Goal: Transaction & Acquisition: Purchase product/service

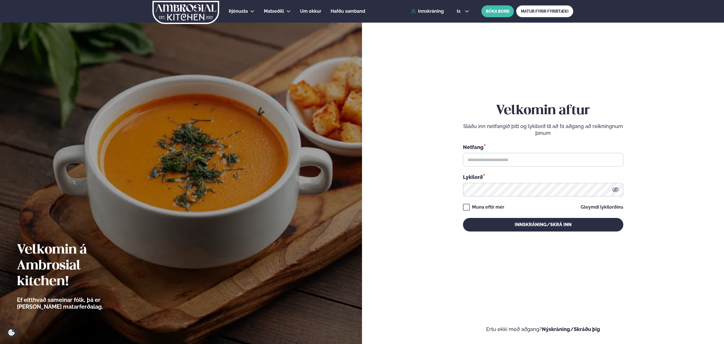
click at [550, 157] on input "text" at bounding box center [543, 160] width 160 height 14
type input "**********"
click at [500, 228] on button "Innskráning/Skrá inn" at bounding box center [543, 225] width 160 height 14
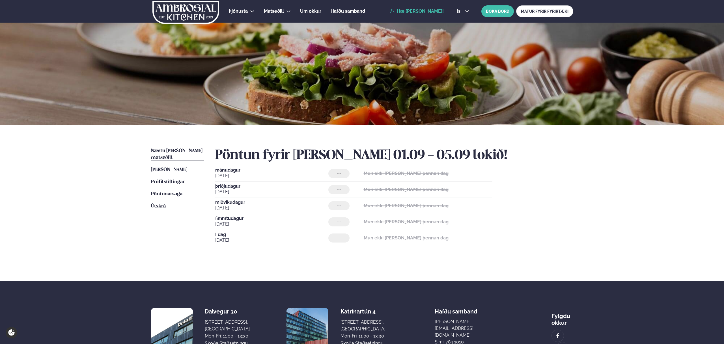
click at [170, 150] on span "Næstu [PERSON_NAME] matseðill" at bounding box center [177, 155] width 52 height 12
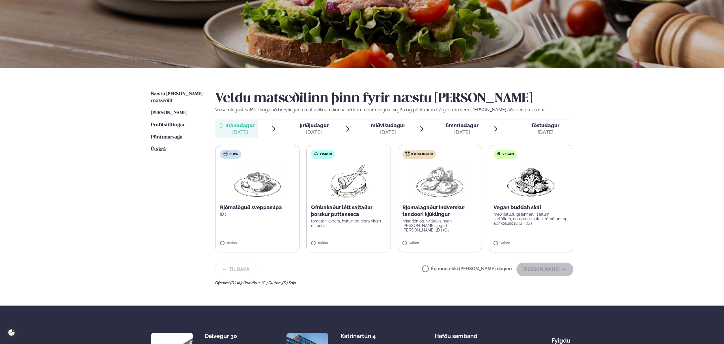
scroll to position [81, 0]
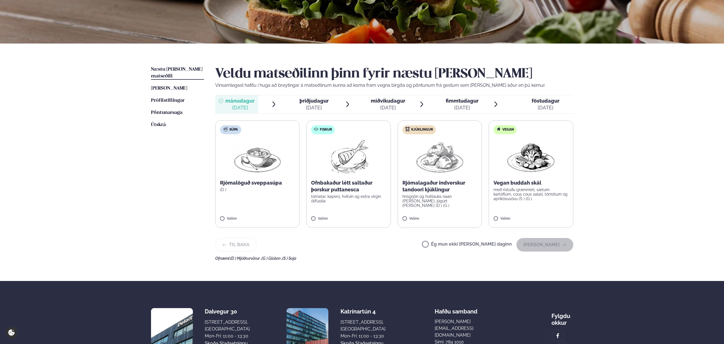
click at [371, 203] on p "tómatar, kapers, hvítvín og extra virgin ólífuolía" at bounding box center [348, 198] width 75 height 9
click at [547, 245] on button "[PERSON_NAME]" at bounding box center [545, 245] width 57 height 14
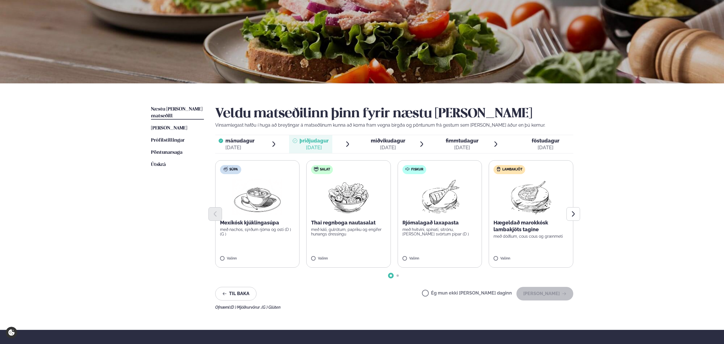
scroll to position [69, 0]
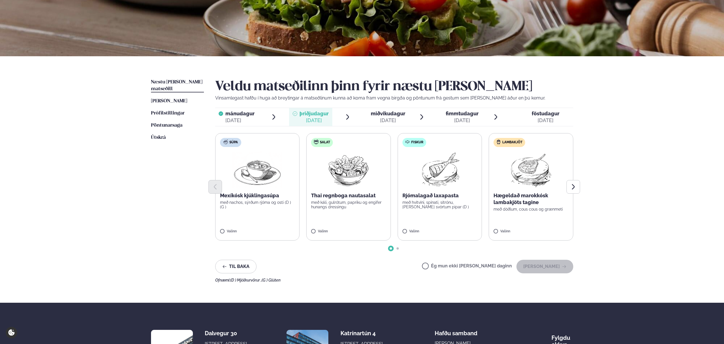
click at [477, 265] on label "Ég mun ekki [PERSON_NAME] daginn" at bounding box center [467, 267] width 90 height 6
click at [537, 267] on button "[PERSON_NAME]" at bounding box center [545, 267] width 57 height 14
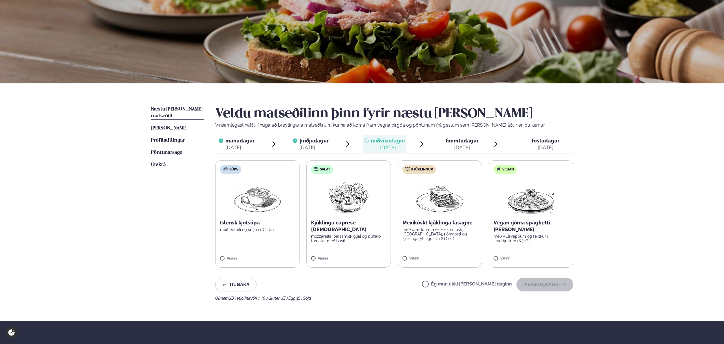
click at [265, 206] on img at bounding box center [258, 197] width 50 height 36
click at [542, 286] on button "[PERSON_NAME]" at bounding box center [545, 285] width 57 height 14
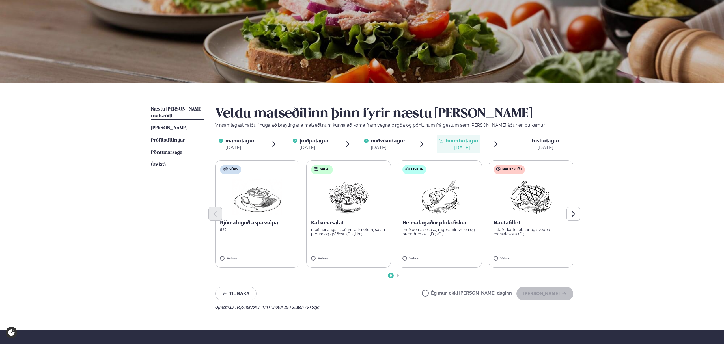
click at [448, 293] on label "Ég mun ekki [PERSON_NAME] daginn" at bounding box center [467, 294] width 90 height 6
click at [540, 296] on button "[PERSON_NAME]" at bounding box center [545, 294] width 57 height 14
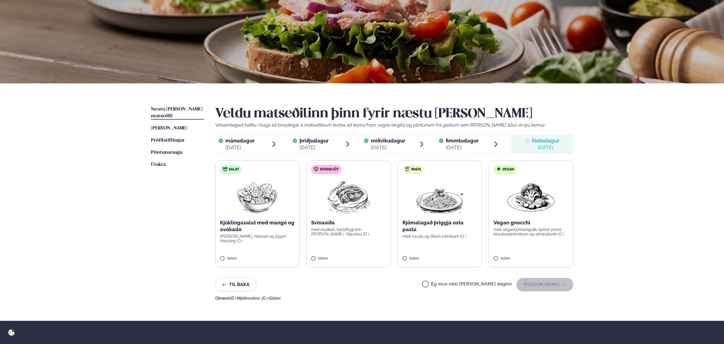
click at [433, 249] on label "Pasta Rjómalagað þriggja osta pasta með rucola og litlum tómötum (D ) Valinn" at bounding box center [440, 214] width 85 height 108
click at [340, 212] on img at bounding box center [349, 197] width 50 height 36
click at [423, 259] on icon at bounding box center [424, 257] width 6 height 6
click at [547, 286] on button "[PERSON_NAME]" at bounding box center [545, 285] width 57 height 14
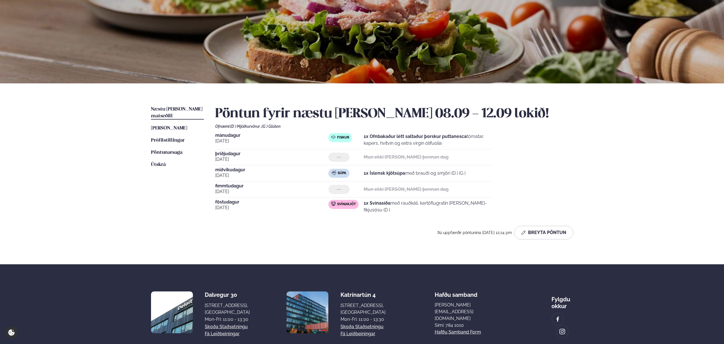
click at [186, 108] on span "Næstu [PERSON_NAME] matseðill" at bounding box center [177, 113] width 52 height 12
click at [543, 233] on button "Breyta Pöntun" at bounding box center [543, 233] width 59 height 14
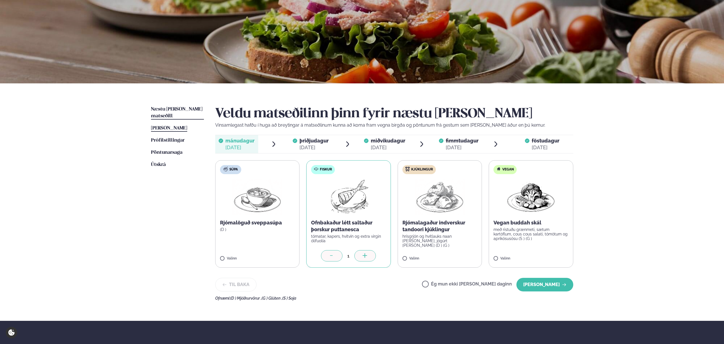
click at [182, 126] on span "[PERSON_NAME]" at bounding box center [169, 128] width 36 height 5
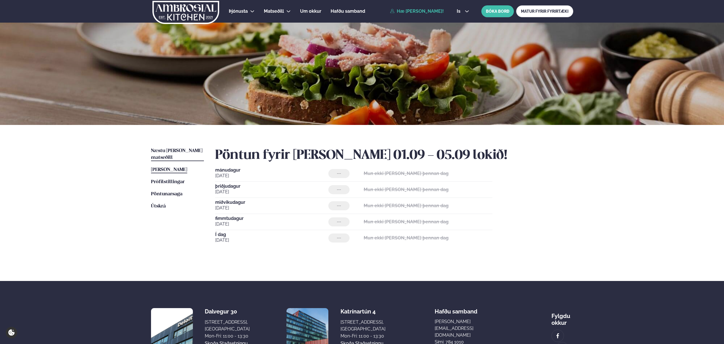
click at [177, 150] on span "Næstu [PERSON_NAME] matseðill" at bounding box center [177, 155] width 52 height 12
